Goal: Task Accomplishment & Management: Manage account settings

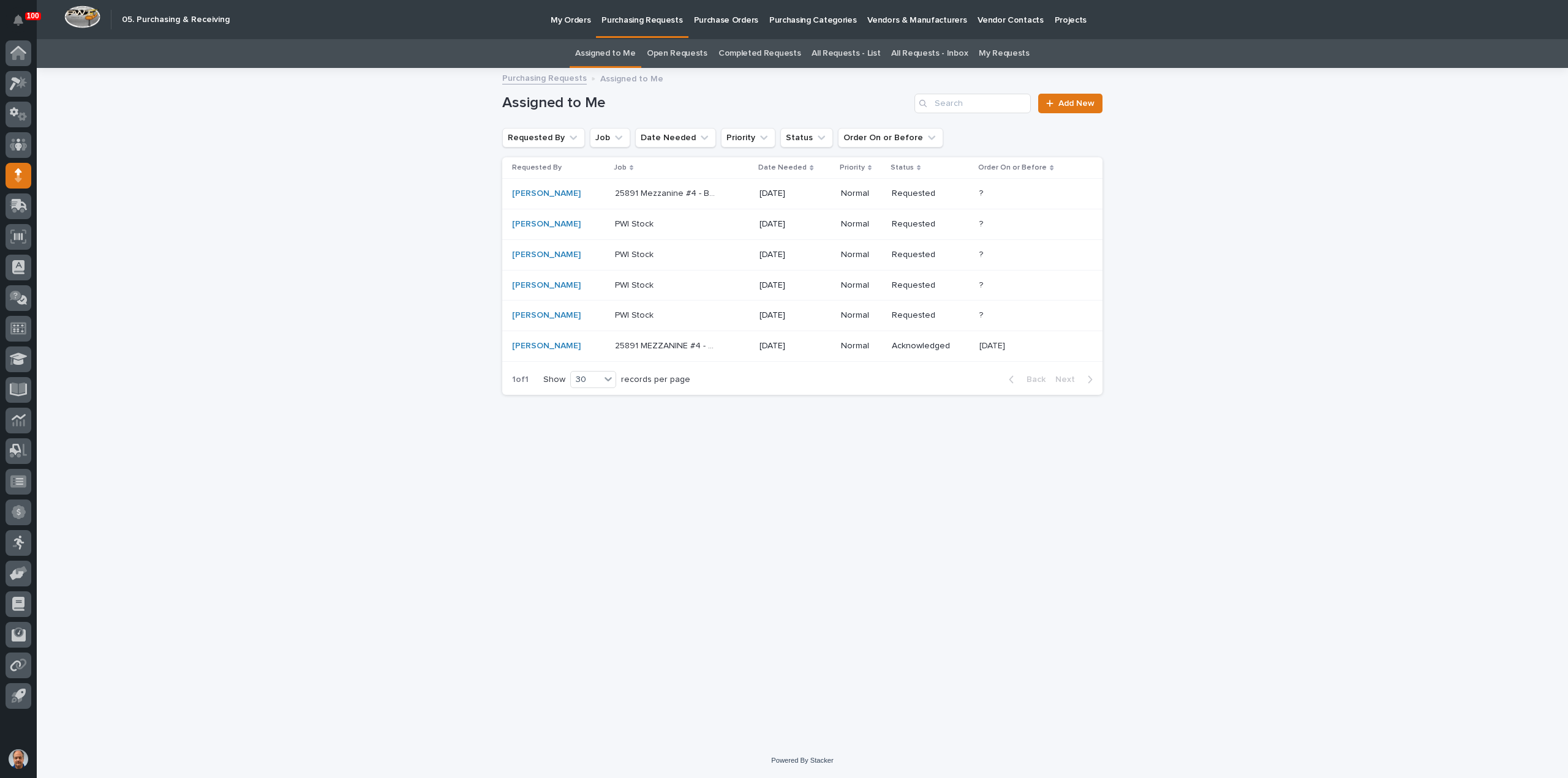
click at [645, 192] on p "25891 Mezzanine #4 - Breakroom Switchback Stairs" at bounding box center [667, 192] width 105 height 13
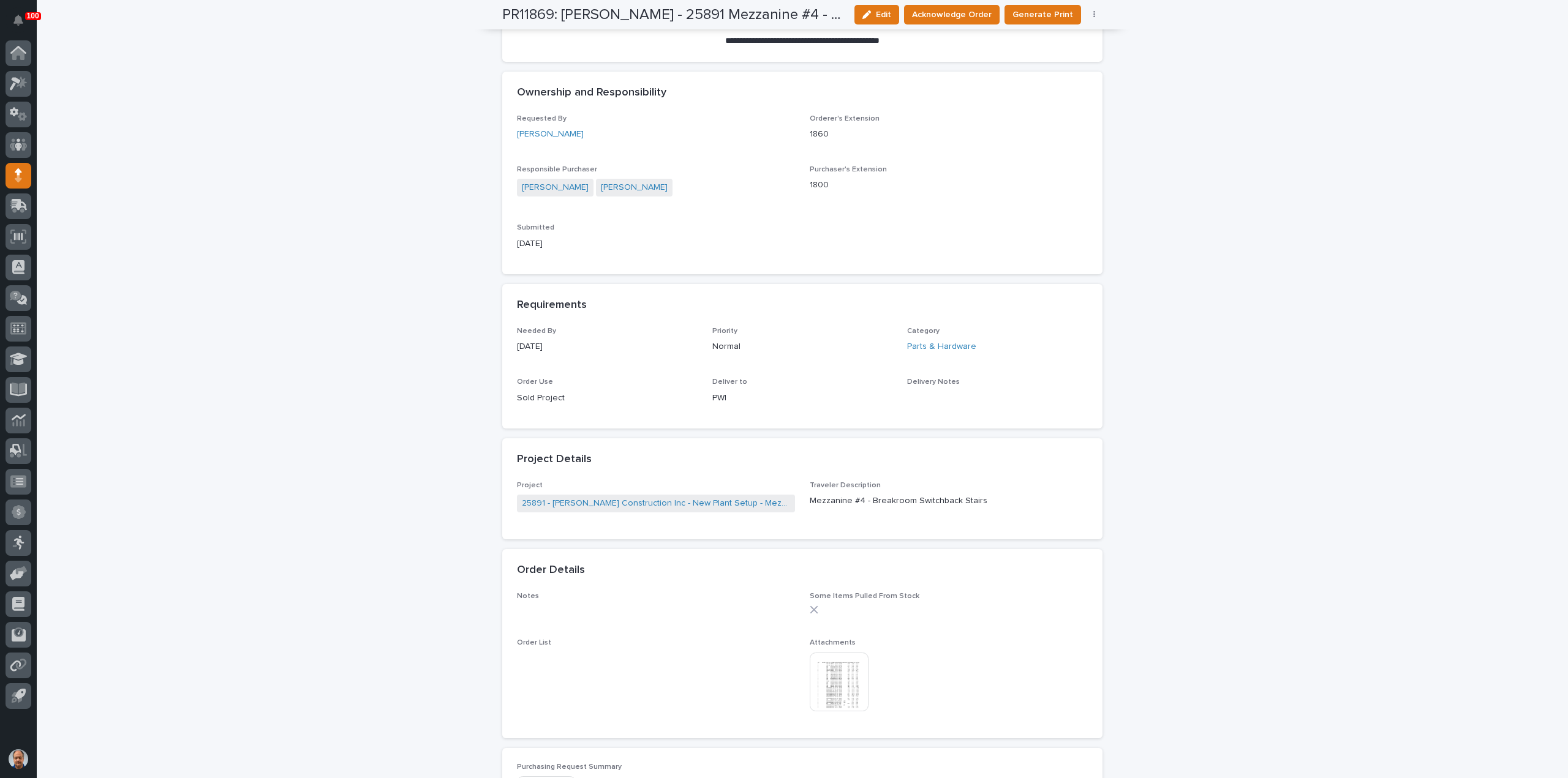
scroll to position [367, 0]
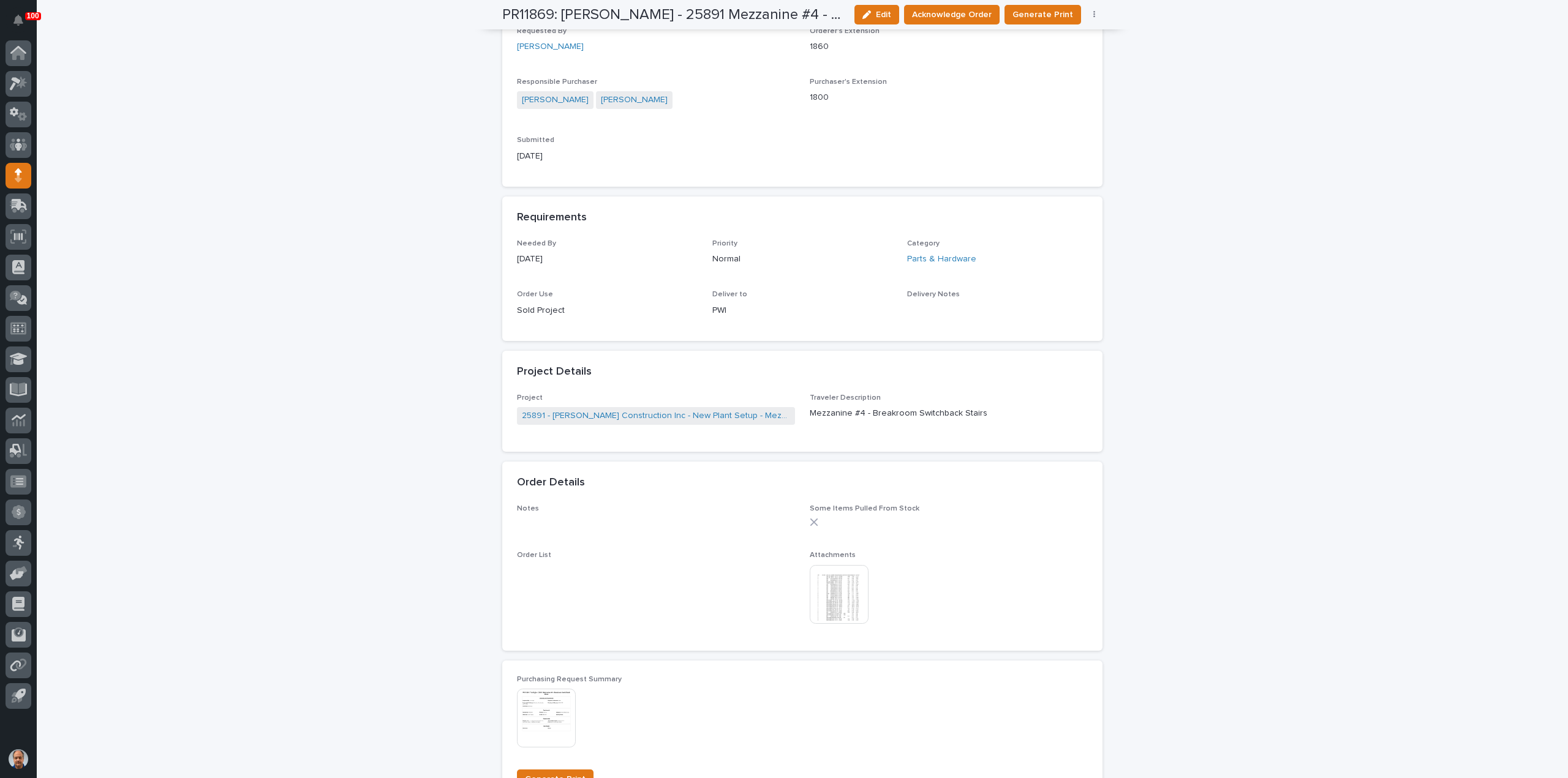
click at [841, 597] on img at bounding box center [838, 594] width 58 height 58
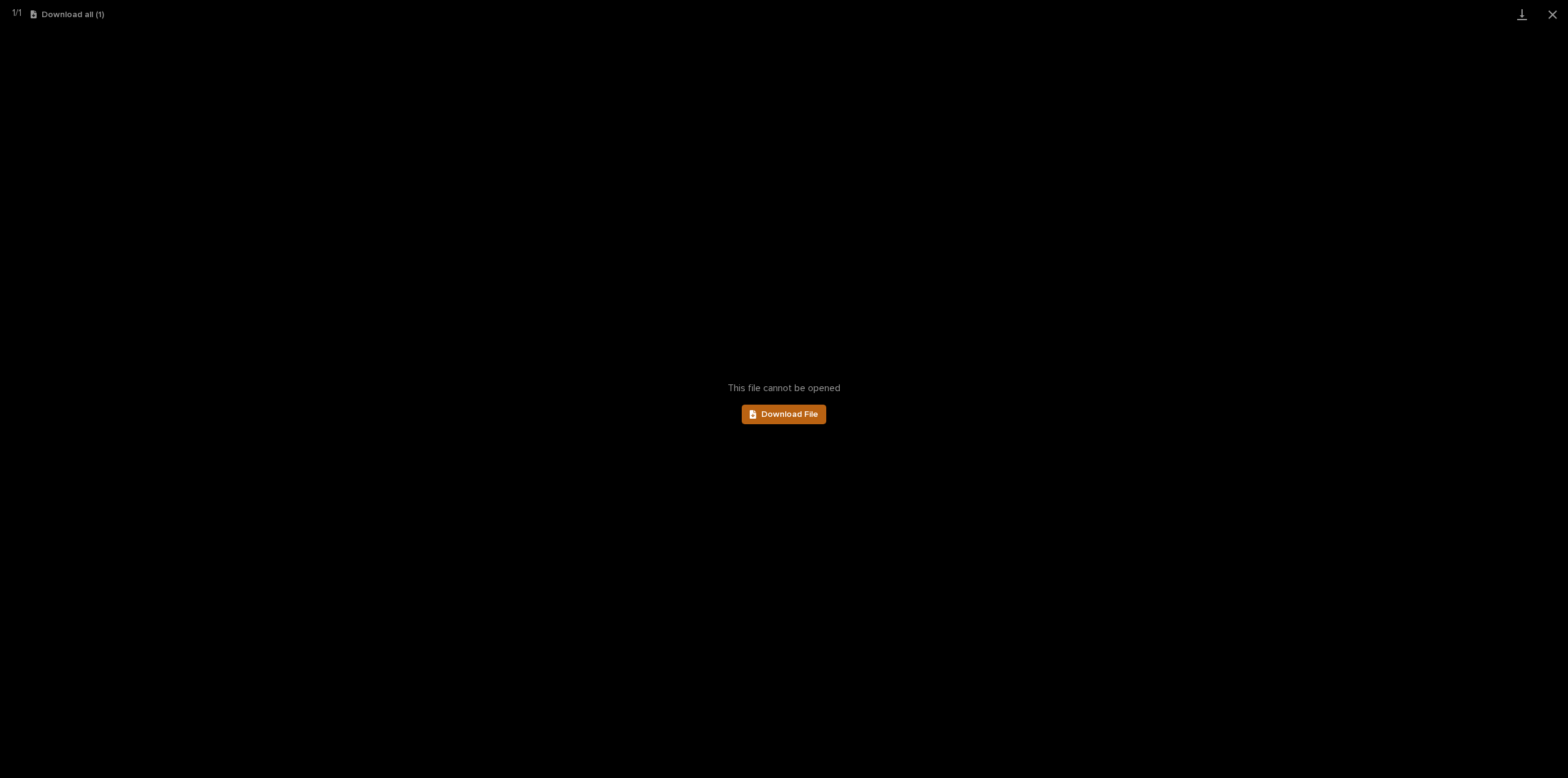
click at [782, 410] on link "Download File" at bounding box center [784, 414] width 85 height 19
click at [1550, 13] on button "Close gallery" at bounding box center [1552, 14] width 30 height 29
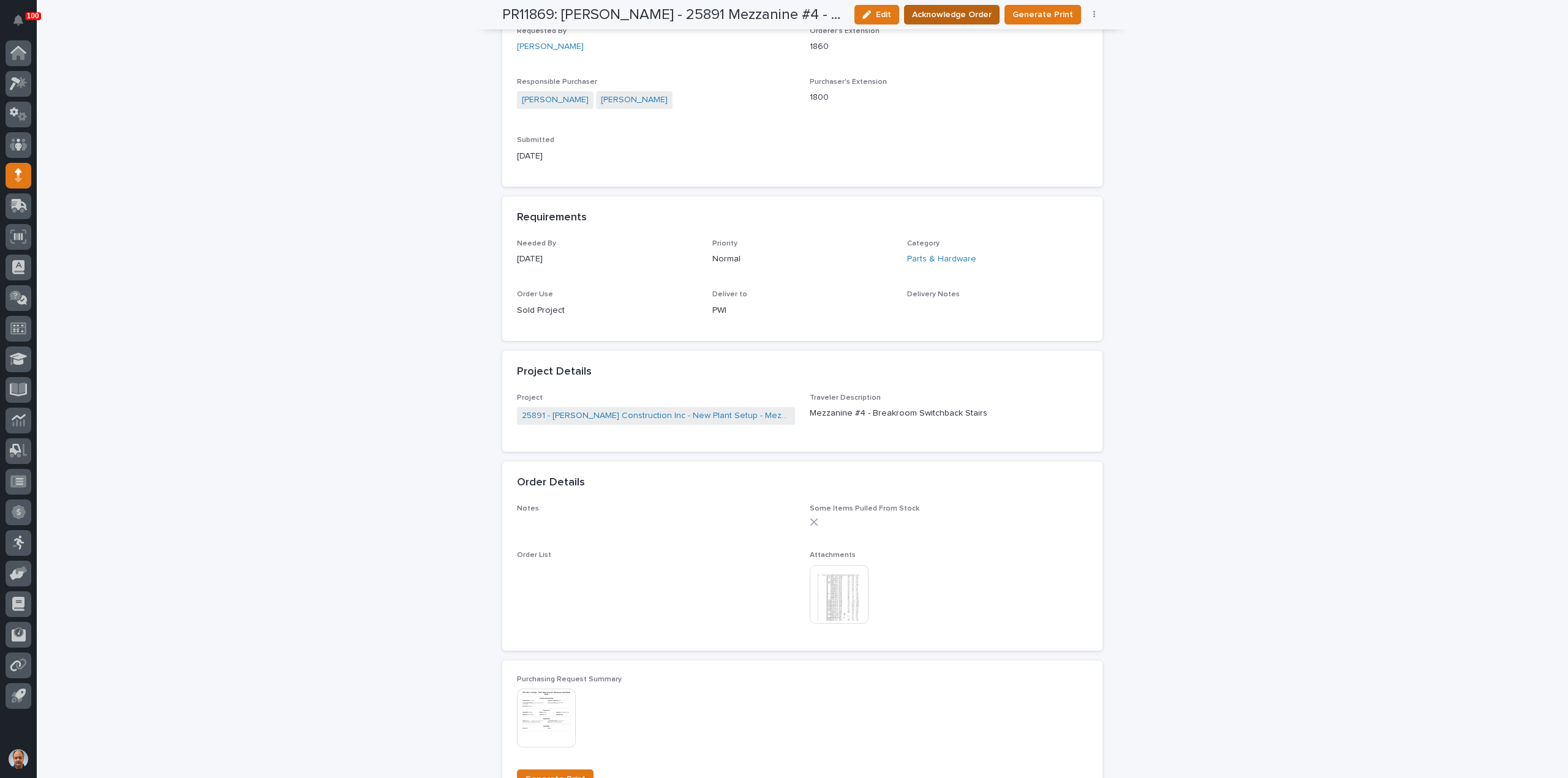
click at [955, 13] on span "Acknowledge Order" at bounding box center [952, 14] width 80 height 12
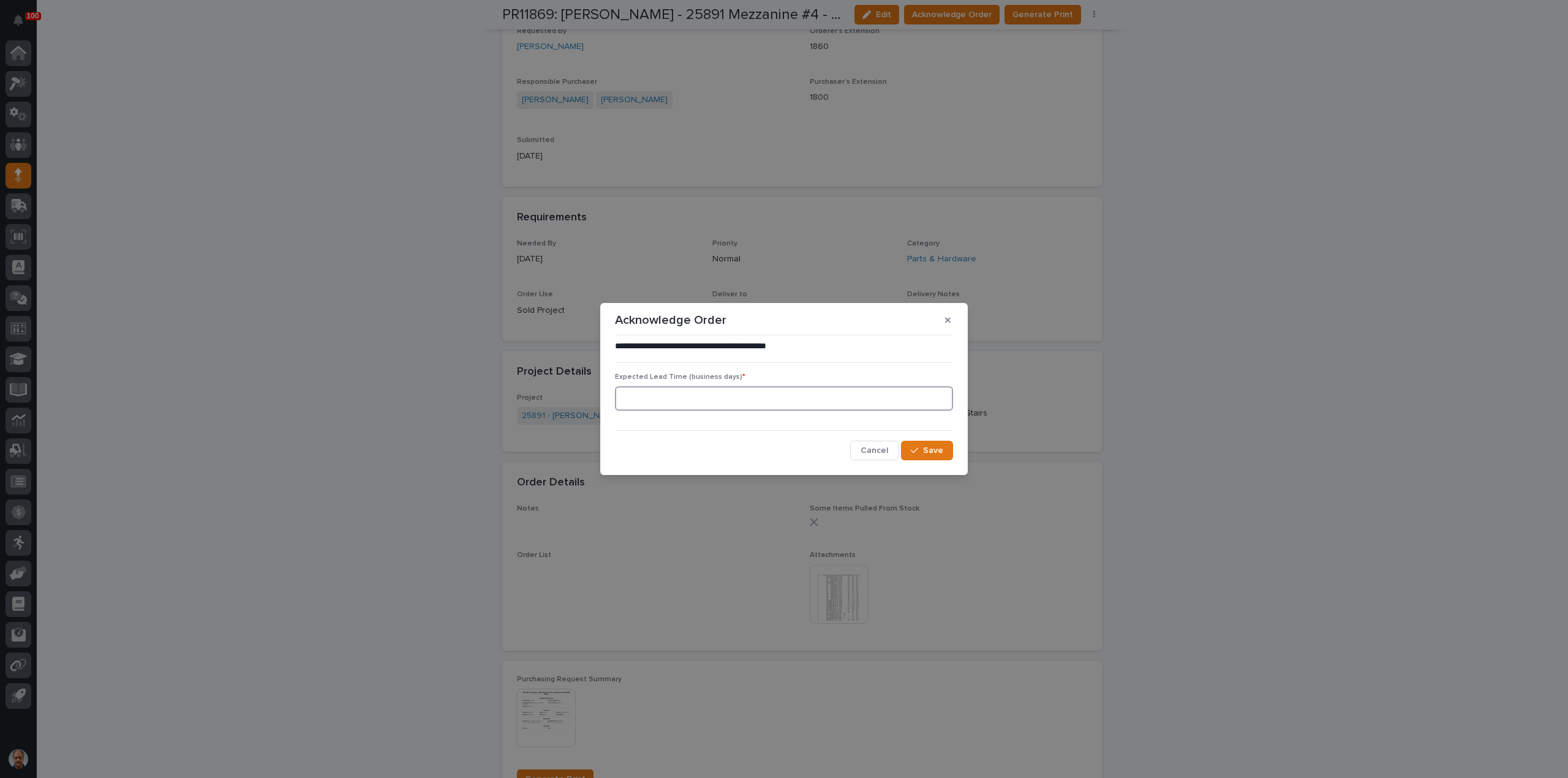
click at [732, 393] on input at bounding box center [783, 398] width 338 height 25
type input "0"
click at [925, 445] on button "Save" at bounding box center [926, 450] width 52 height 19
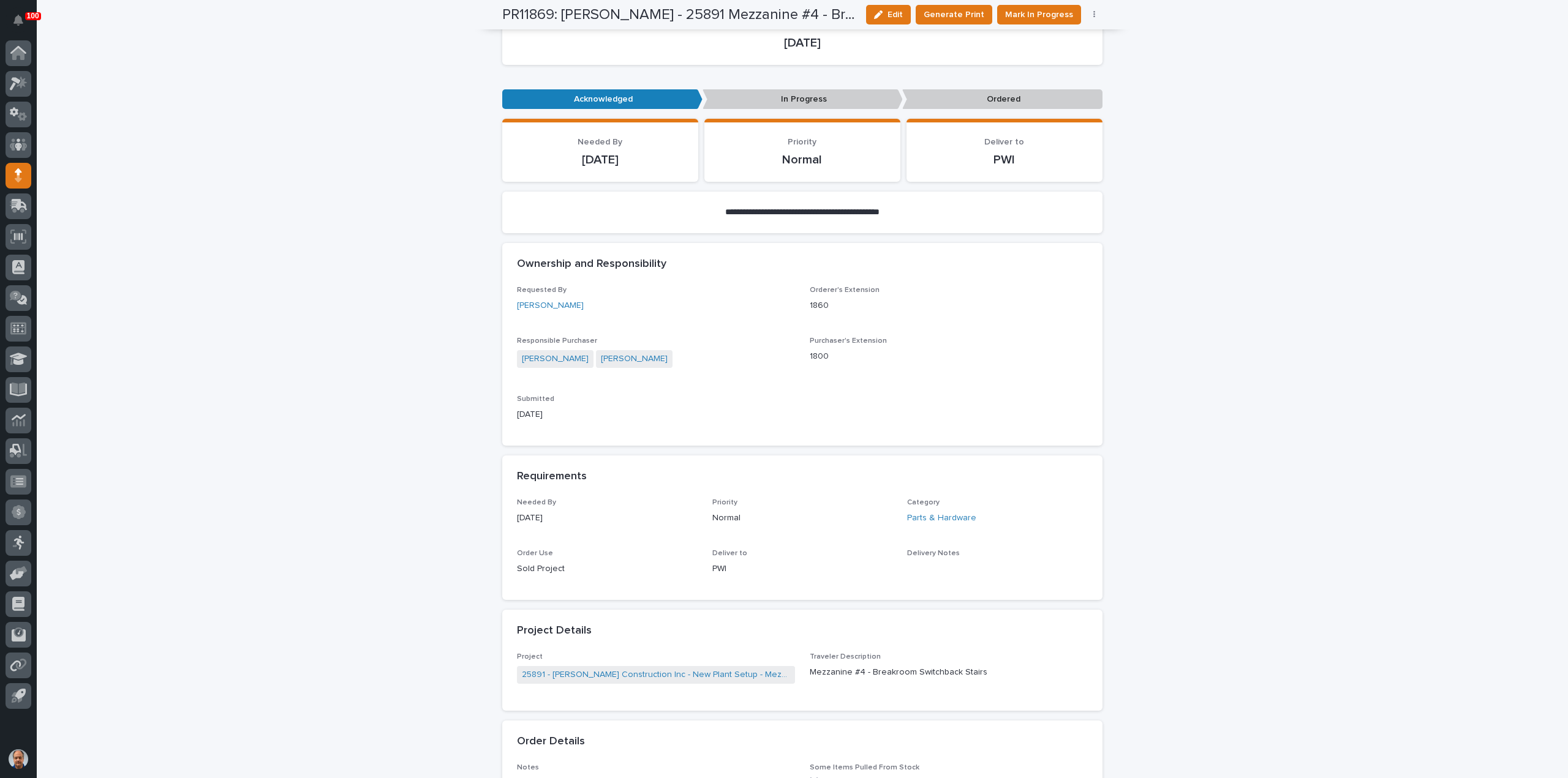
scroll to position [0, 0]
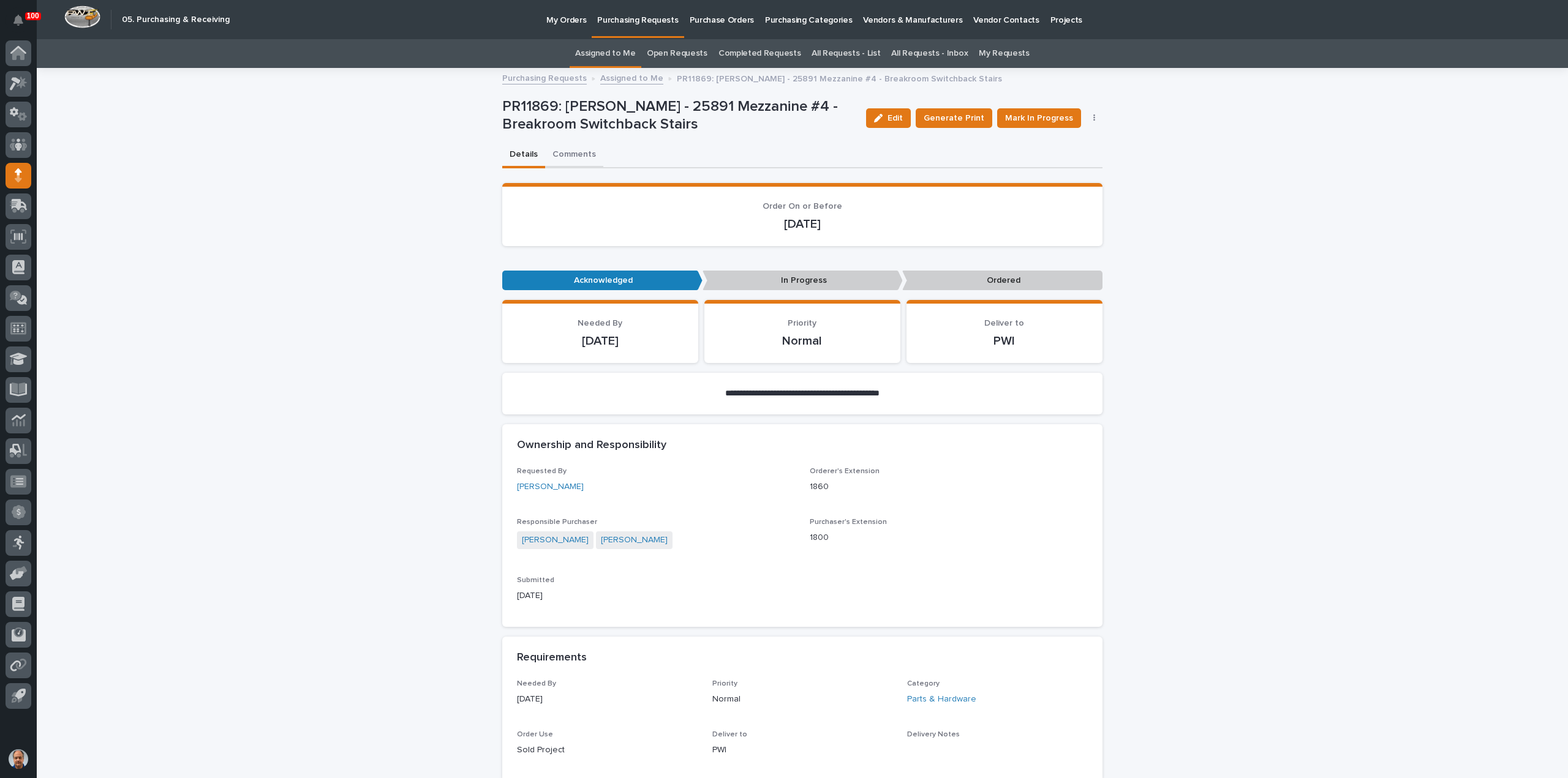
click at [572, 149] on button "Comments" at bounding box center [574, 156] width 58 height 25
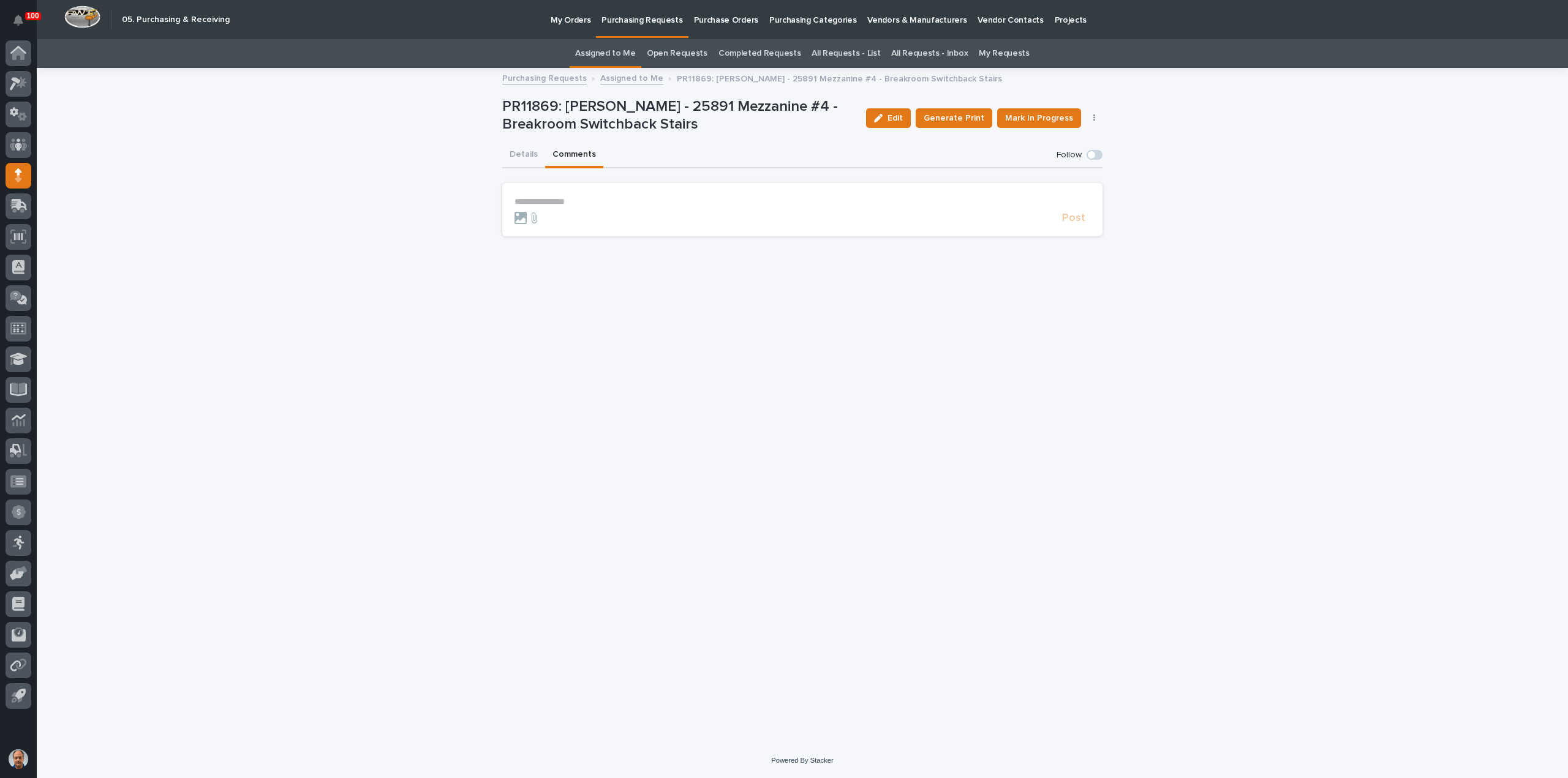
click at [527, 199] on p "**********" at bounding box center [803, 201] width 576 height 10
click at [1070, 218] on span "Post" at bounding box center [1073, 223] width 23 height 11
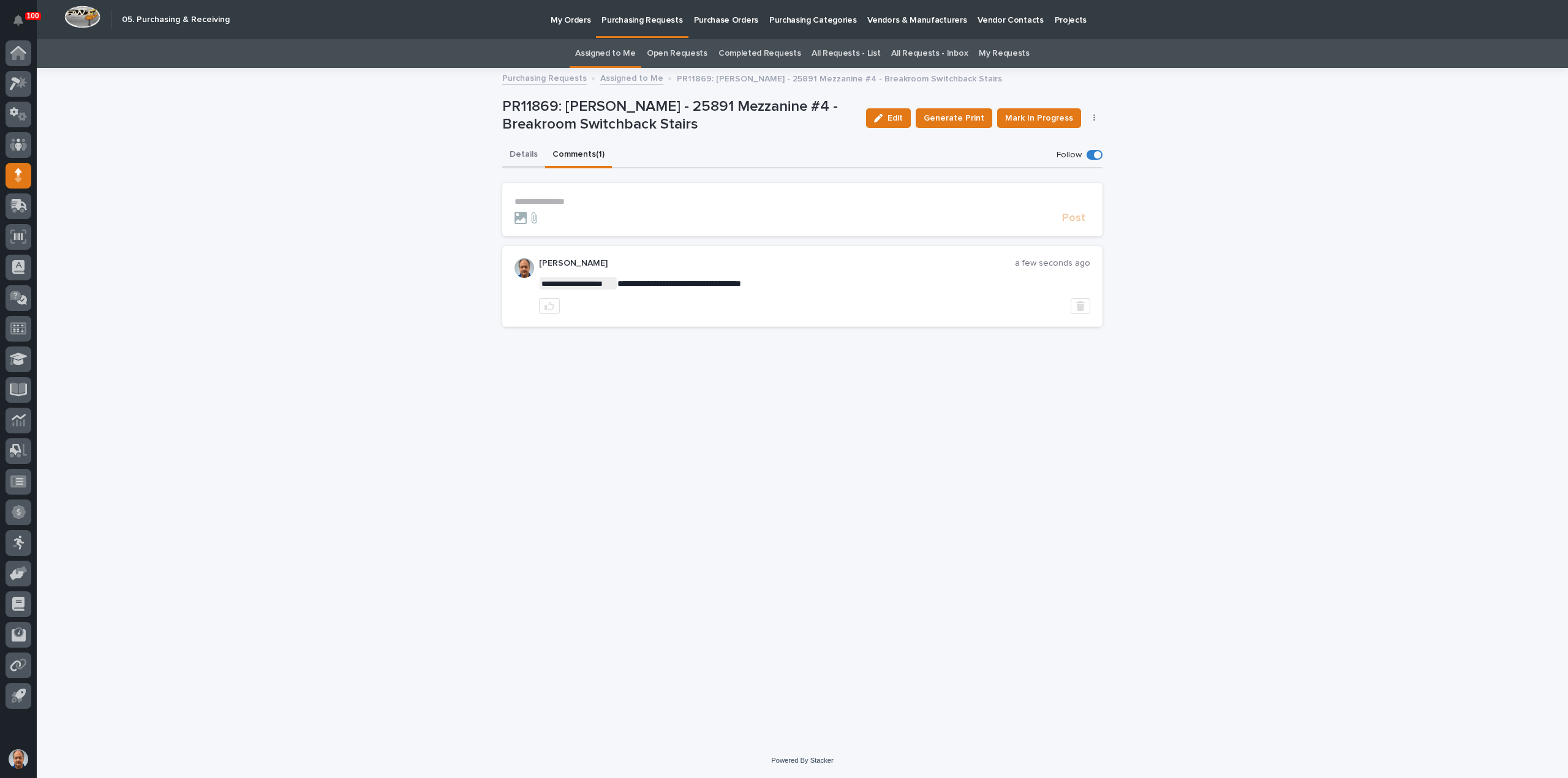
click at [519, 152] on button "Details" at bounding box center [523, 156] width 43 height 25
